Goal: Task Accomplishment & Management: Use online tool/utility

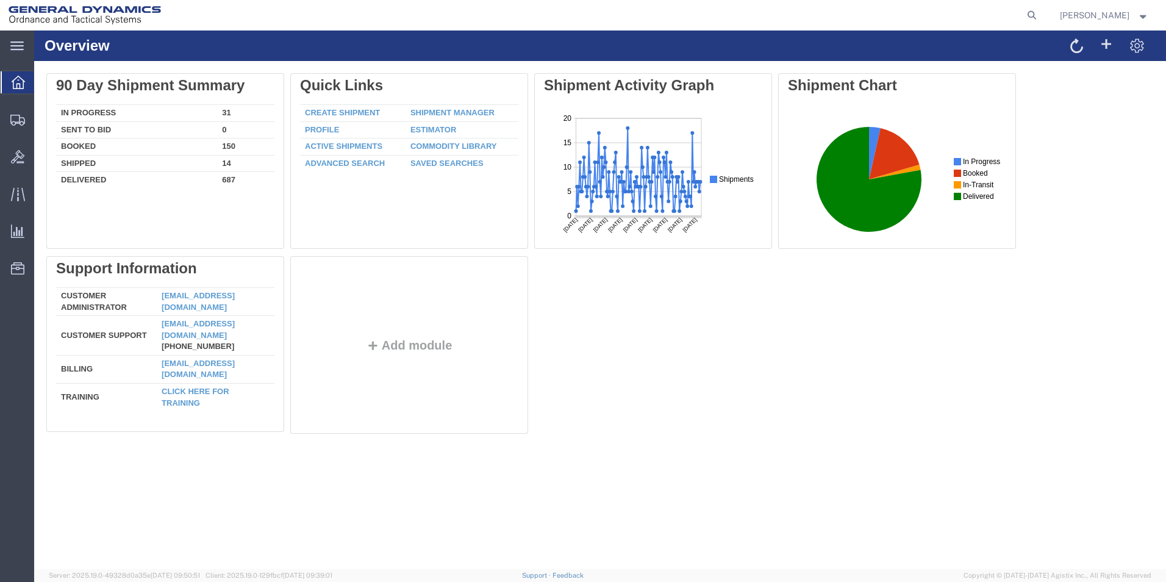
click at [425, 110] on link "Shipment Manager" at bounding box center [452, 112] width 84 height 9
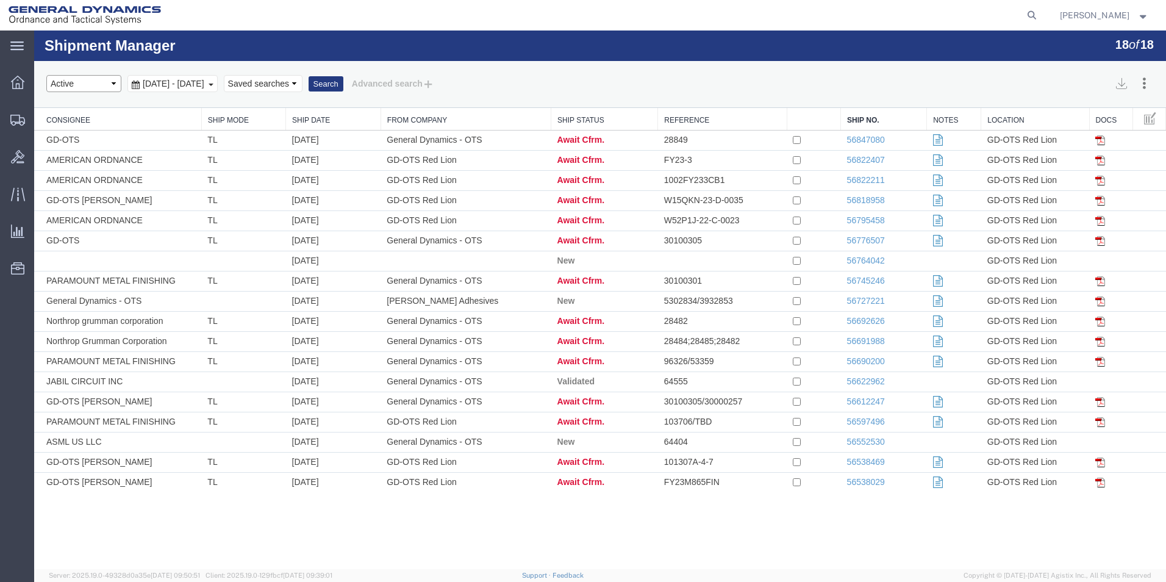
click at [112, 82] on select "Select status Active All Shipments Approved Booked Canceled Delivered Denied Ne…" at bounding box center [83, 83] width 75 height 17
select select "RETURNED"
click at [46, 75] on select "Select status Active All Shipments Approved Booked Canceled Delivered Denied Ne…" at bounding box center [83, 83] width 75 height 17
click at [343, 85] on button "Search" at bounding box center [326, 84] width 35 height 16
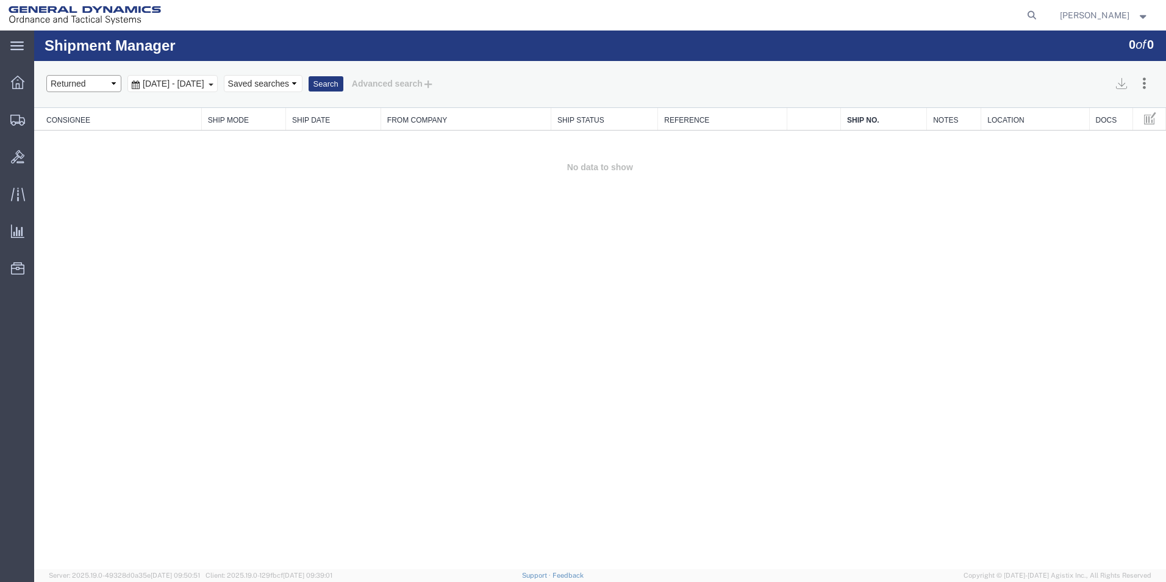
click at [110, 85] on select "Select status Active All Shipments Approved Booked Canceled Delivered Denied Ne…" at bounding box center [83, 83] width 75 height 17
select select "ALL"
click at [46, 75] on select "Select status Active All Shipments Approved Booked Canceled Delivered Denied Ne…" at bounding box center [83, 83] width 75 height 17
click at [343, 86] on button "Search" at bounding box center [326, 84] width 35 height 16
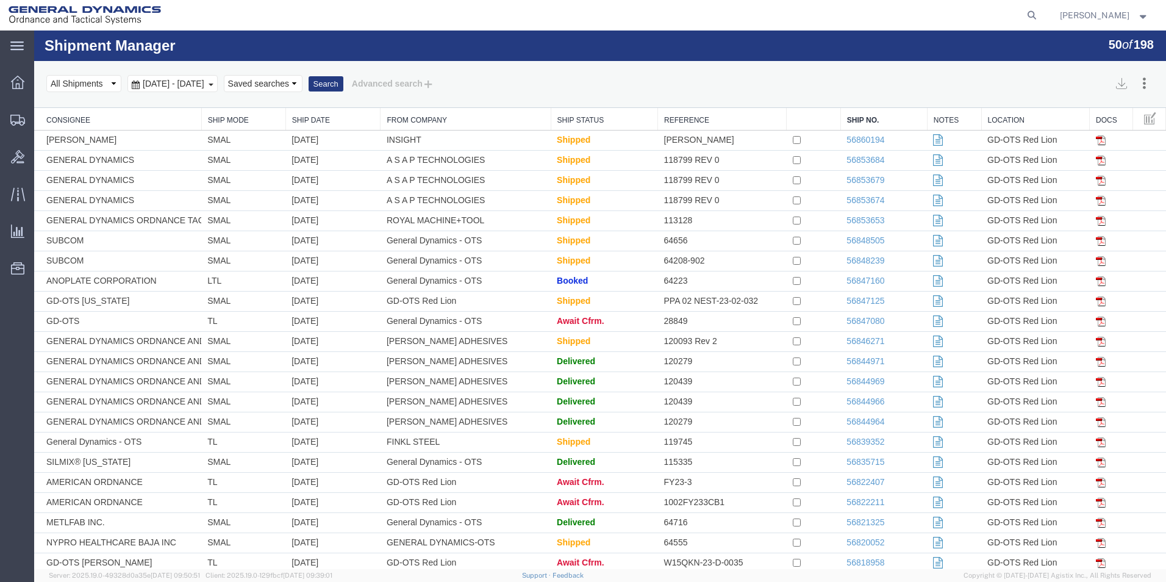
click at [434, 122] on link "From Company" at bounding box center [465, 120] width 157 height 10
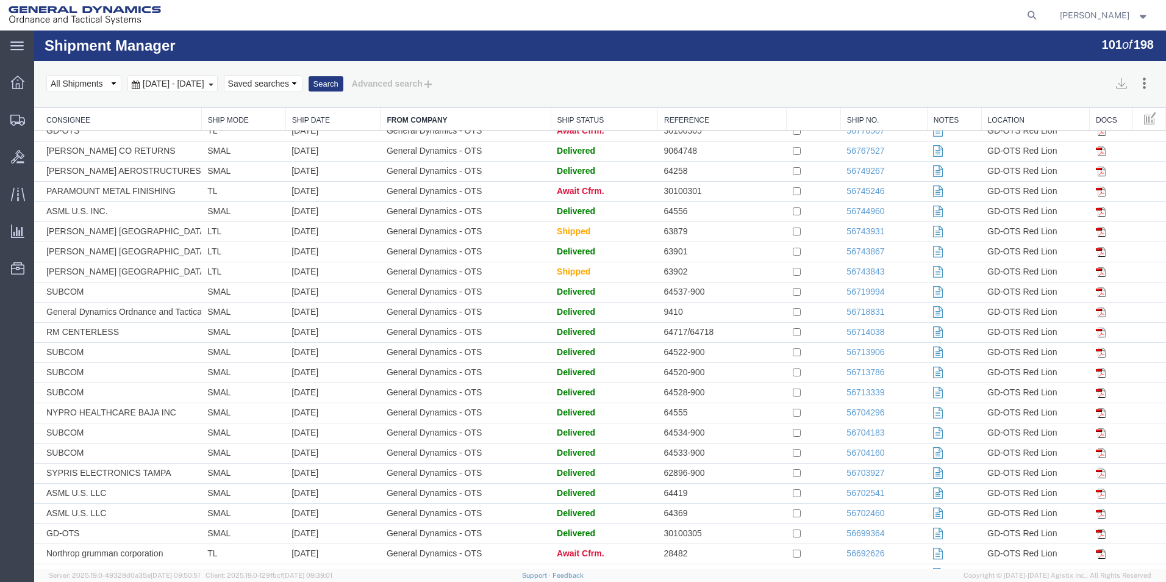
scroll to position [1555, 0]
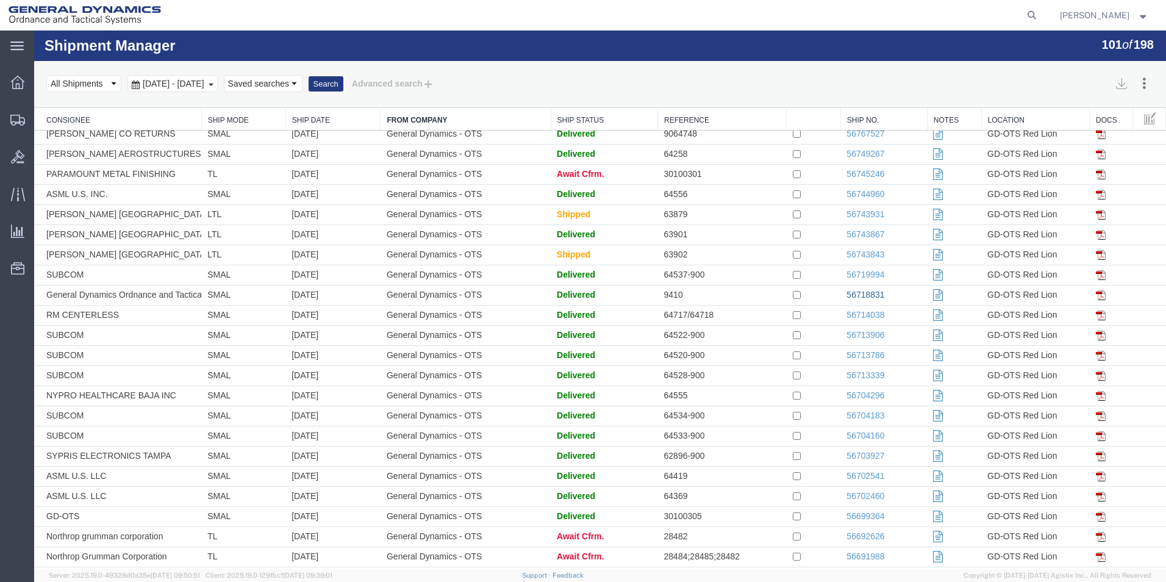
click at [868, 293] on link "56718831" at bounding box center [865, 295] width 38 height 10
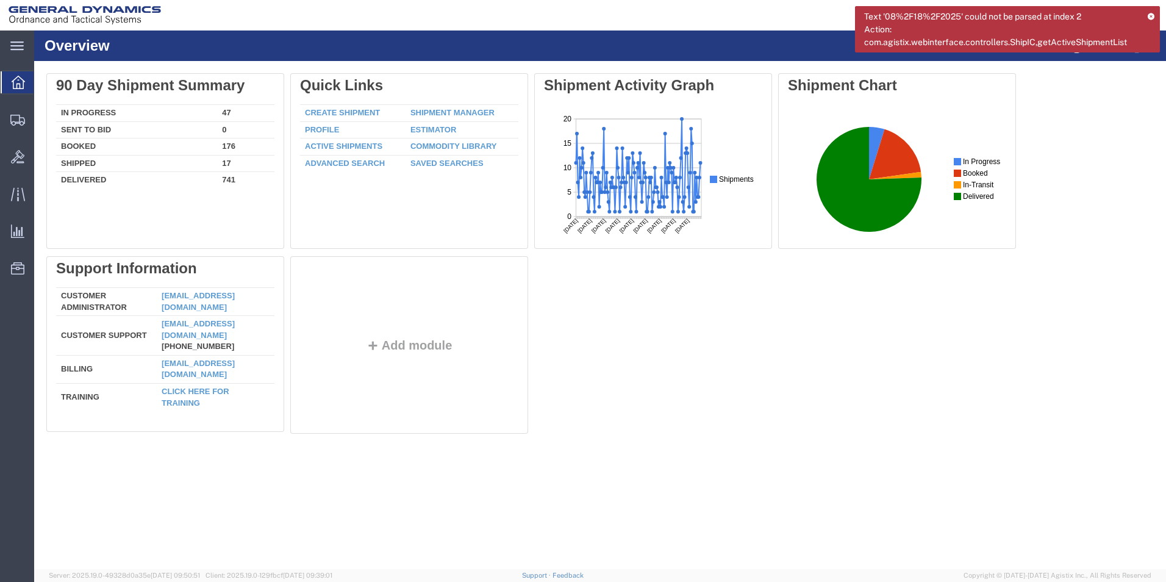
click at [447, 111] on link "Shipment Manager" at bounding box center [452, 112] width 84 height 9
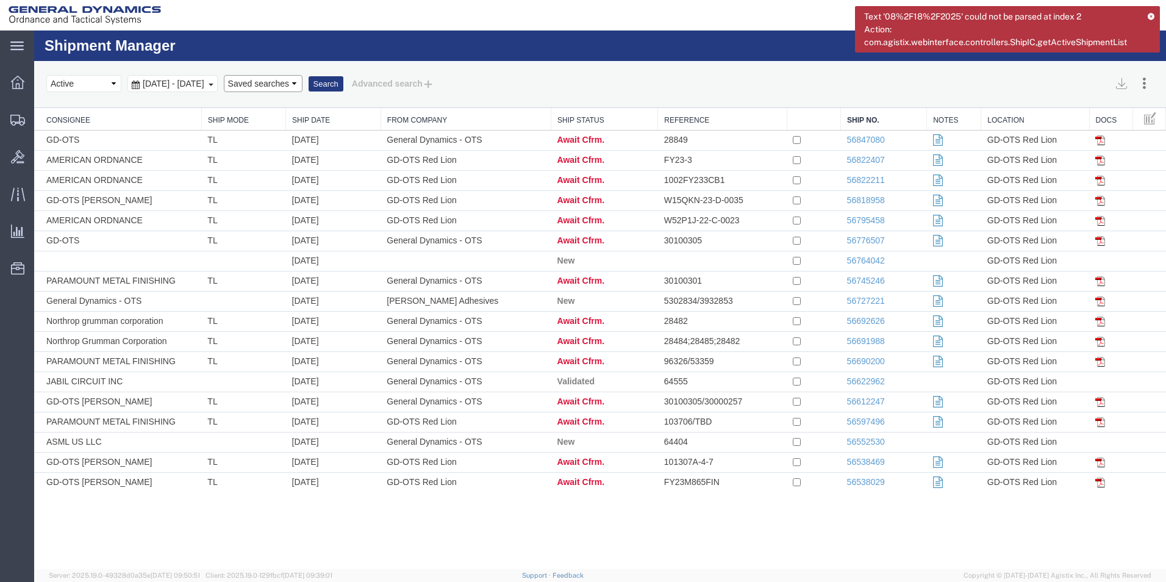
click at [302, 84] on select "Saved searches" at bounding box center [263, 83] width 79 height 17
click at [116, 83] on select "Select status Active All Shipments Approved Booked Canceled Delivered Denied Ne…" at bounding box center [83, 83] width 75 height 17
select select "ALL"
click at [46, 75] on select "Select status Active All Shipments Approved Booked Canceled Delivered Denied Ne…" at bounding box center [83, 83] width 75 height 17
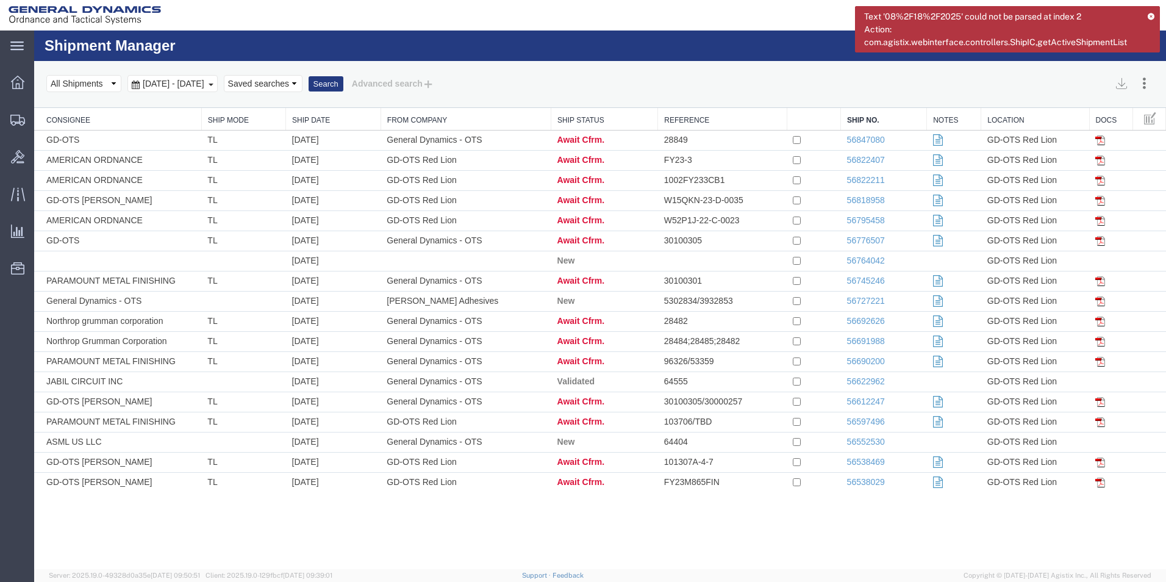
click at [434, 119] on link "From Company" at bounding box center [465, 120] width 157 height 10
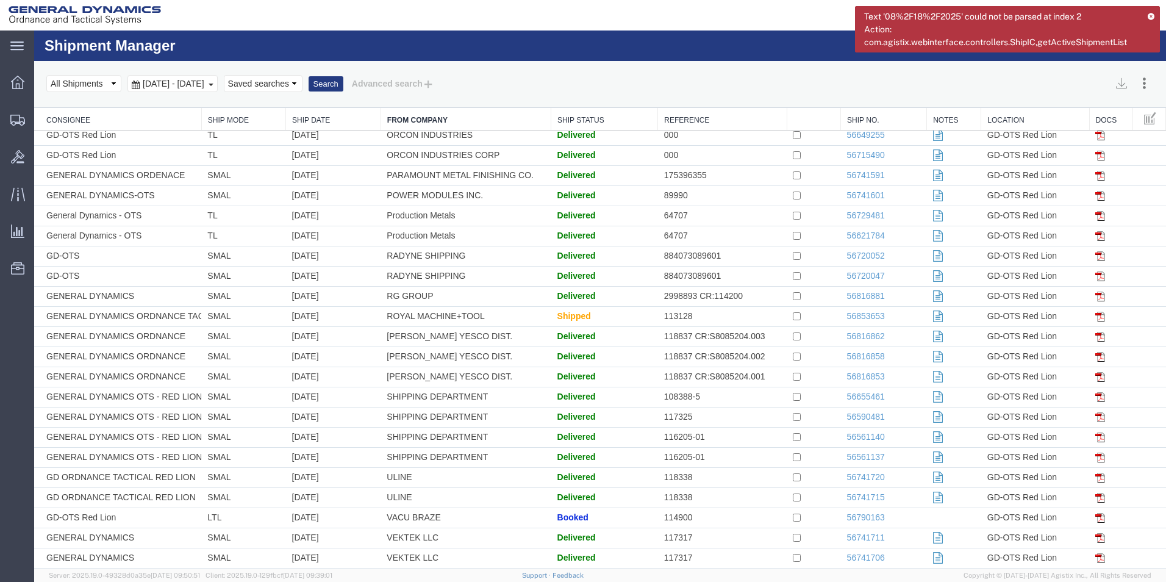
scroll to position [3578, 0]
